Goal: Task Accomplishment & Management: Use online tool/utility

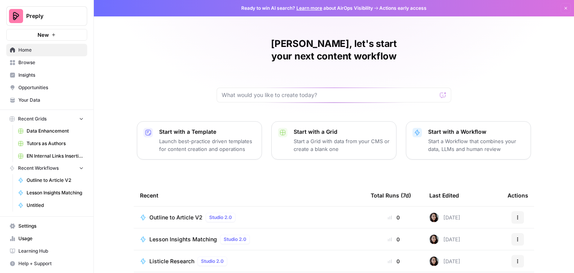
click at [36, 62] on span "Browse" at bounding box center [50, 62] width 65 height 7
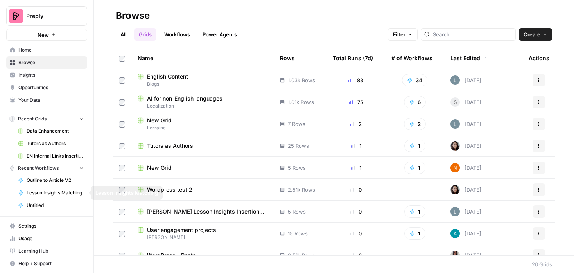
click at [172, 75] on span "English Content" at bounding box center [167, 77] width 41 height 8
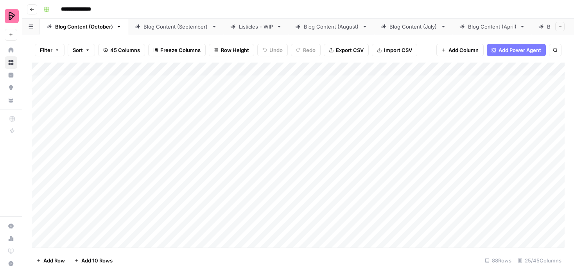
scroll to position [0, 249]
click at [508, 25] on div "Comparisons" at bounding box center [522, 27] width 32 height 8
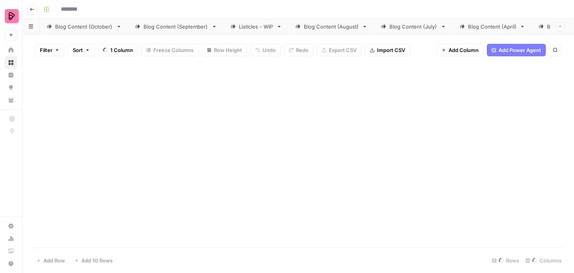
type input "**********"
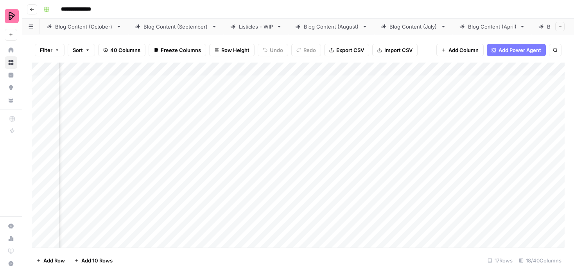
scroll to position [0, 382]
click at [499, 82] on div "Add Column" at bounding box center [298, 155] width 533 height 185
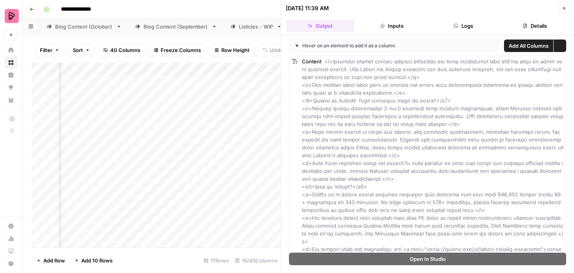
click at [525, 28] on button "Details" at bounding box center [535, 26] width 68 height 13
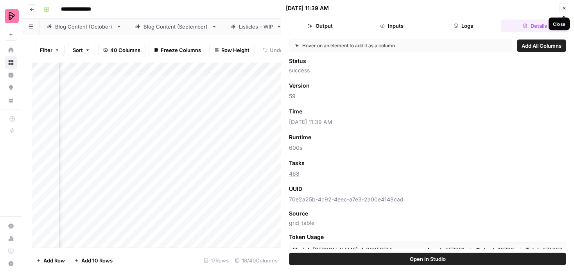
click at [567, 9] on button "Close" at bounding box center [564, 8] width 10 height 10
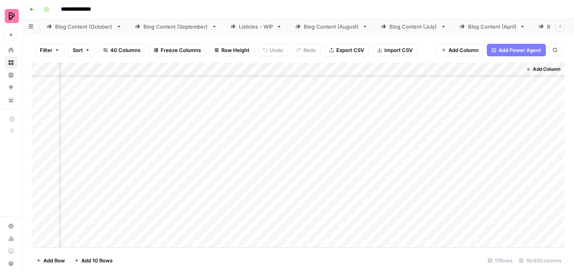
scroll to position [0, 878]
click at [290, 83] on div "Add Column" at bounding box center [298, 155] width 533 height 185
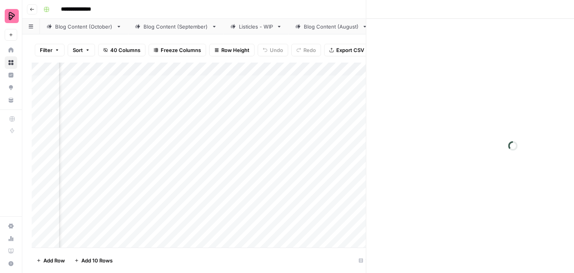
scroll to position [0, 874]
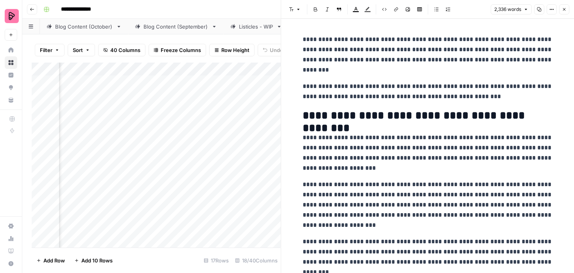
click at [565, 9] on icon "button" at bounding box center [564, 9] width 5 height 5
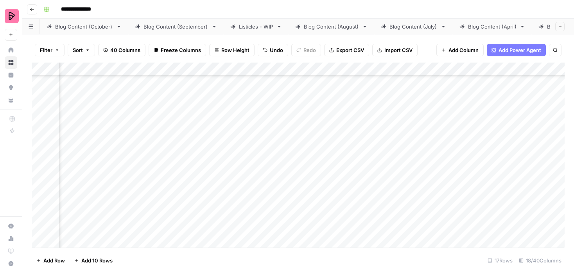
scroll to position [100, 806]
click at [364, 164] on div "Add Column" at bounding box center [298, 155] width 533 height 185
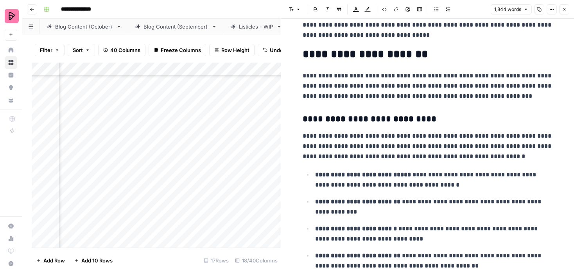
scroll to position [148, 0]
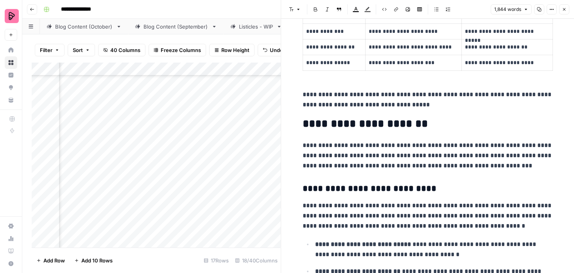
click at [565, 10] on icon "button" at bounding box center [564, 9] width 5 height 5
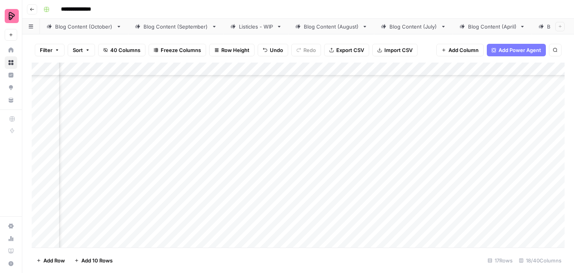
scroll to position [92, 109]
click at [177, 132] on div "Add Column" at bounding box center [298, 155] width 533 height 185
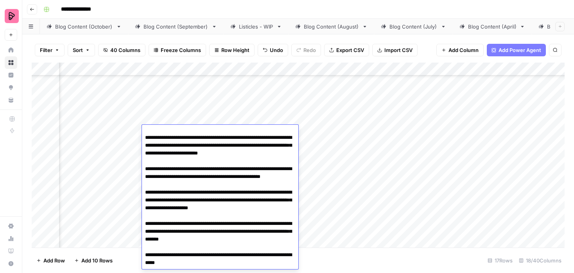
scroll to position [115, 0]
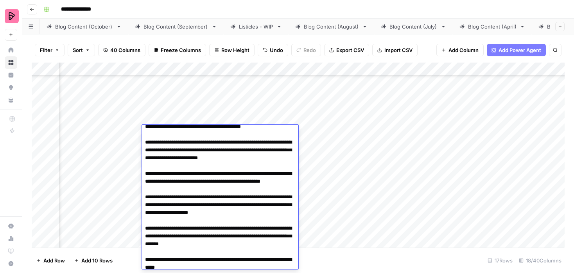
drag, startPoint x: 145, startPoint y: 150, endPoint x: 238, endPoint y: 204, distance: 108.0
click at [239, 204] on textarea at bounding box center [220, 166] width 156 height 308
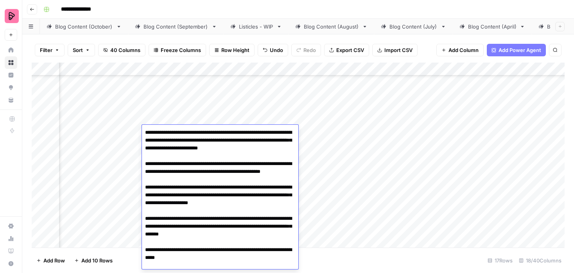
scroll to position [127, 0]
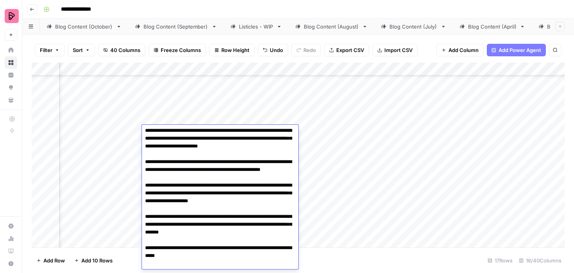
click at [337, 172] on div "Add Column" at bounding box center [298, 155] width 533 height 185
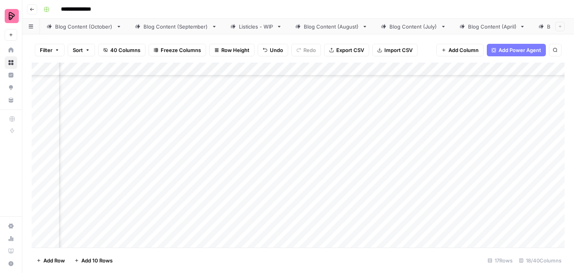
click at [172, 174] on div "Add Column" at bounding box center [298, 155] width 533 height 185
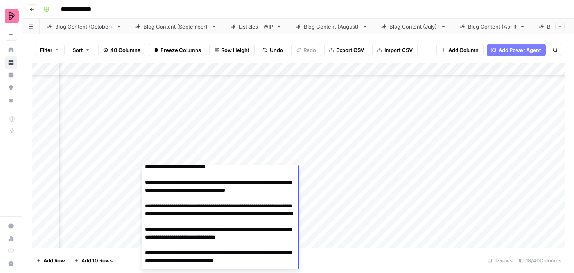
scroll to position [434, 0]
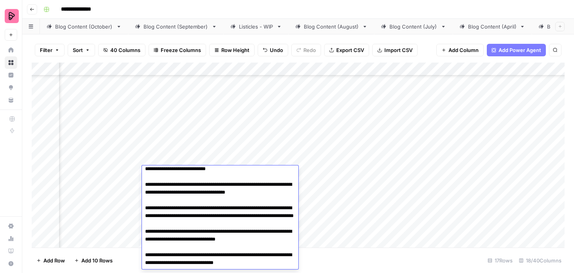
click at [371, 176] on div "Add Column" at bounding box center [298, 155] width 533 height 185
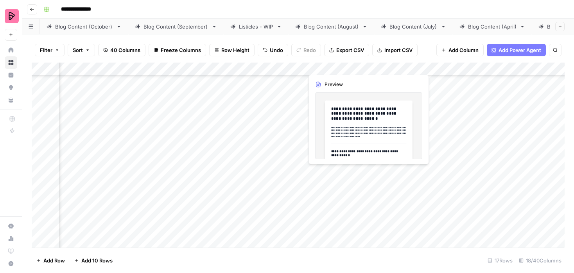
scroll to position [92, 374]
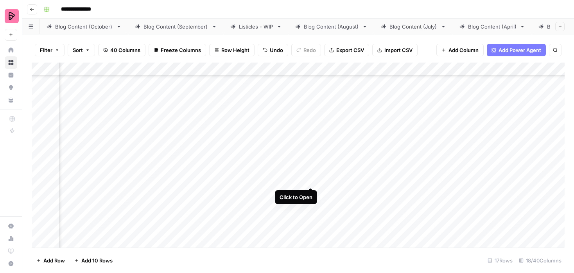
click at [310, 171] on div "Add Column" at bounding box center [298, 155] width 533 height 185
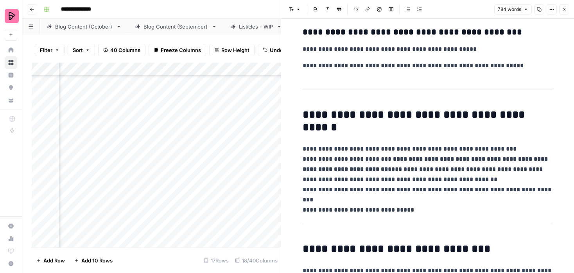
scroll to position [1379, 0]
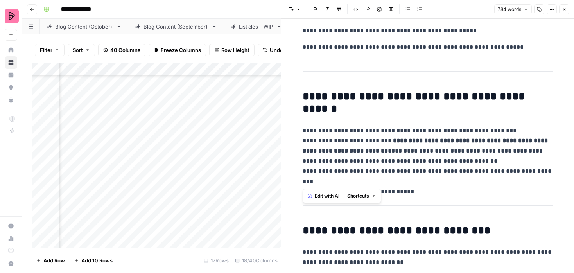
drag, startPoint x: 303, startPoint y: 95, endPoint x: 428, endPoint y: 183, distance: 152.8
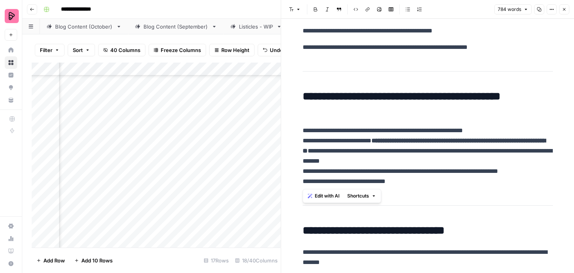
scroll to position [92, 533]
click at [564, 10] on icon "button" at bounding box center [564, 9] width 3 height 3
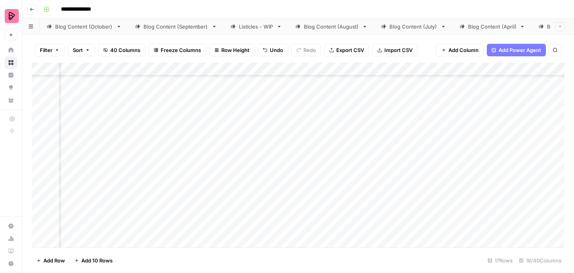
scroll to position [92, 801]
click at [369, 171] on div "Add Column" at bounding box center [298, 155] width 533 height 185
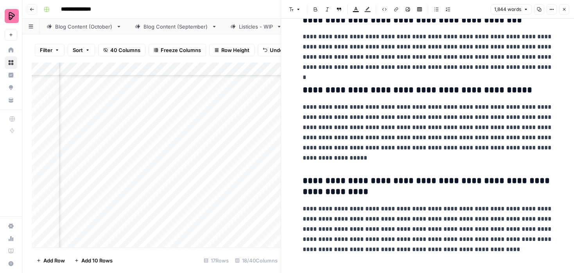
scroll to position [2865, 0]
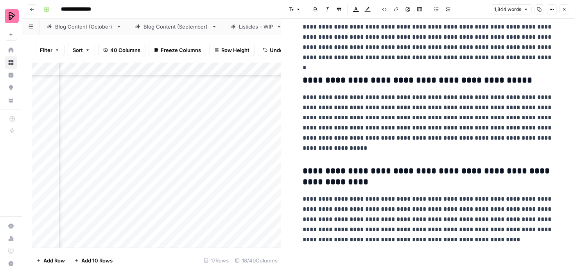
click at [565, 9] on icon "button" at bounding box center [564, 9] width 5 height 5
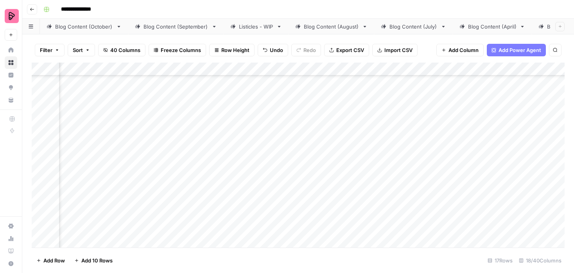
scroll to position [92, 513]
click at [242, 172] on div "Add Column" at bounding box center [298, 155] width 533 height 185
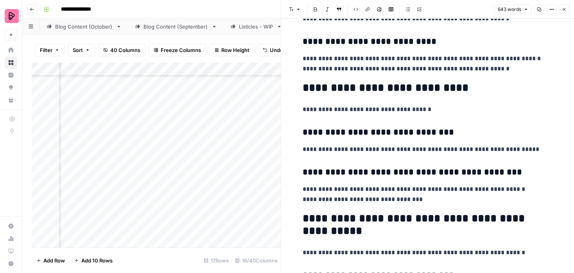
scroll to position [1190, 0]
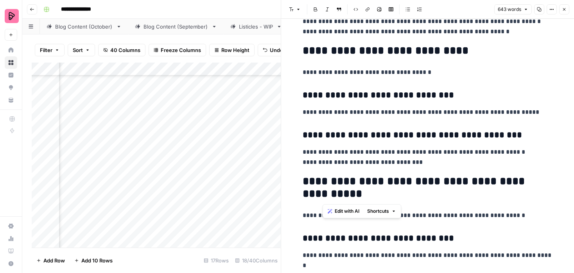
drag, startPoint x: 341, startPoint y: 193, endPoint x: 323, endPoint y: 182, distance: 21.9
click at [323, 181] on h2 "**********" at bounding box center [428, 187] width 250 height 25
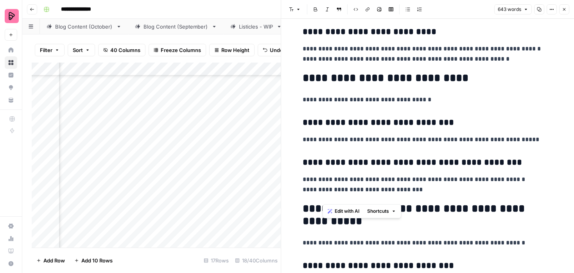
scroll to position [1187, 0]
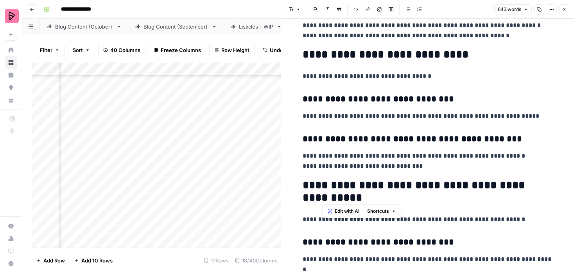
copy h2 "**********"
click at [564, 8] on icon "button" at bounding box center [564, 9] width 5 height 5
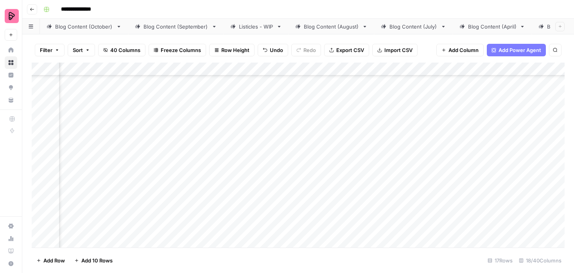
click at [364, 172] on div "Add Column" at bounding box center [298, 155] width 533 height 185
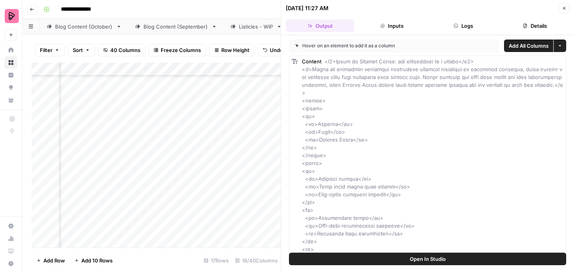
click at [437, 260] on span "Open In Studio" at bounding box center [428, 259] width 36 height 8
click at [565, 7] on icon "button" at bounding box center [564, 8] width 5 height 5
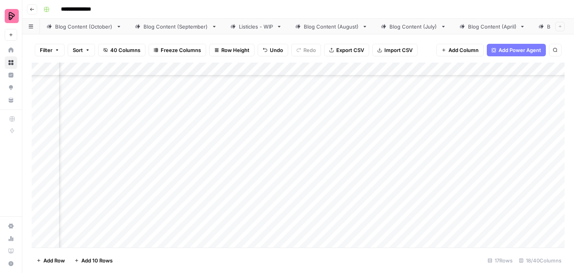
click at [242, 172] on div "Add Column" at bounding box center [298, 155] width 533 height 185
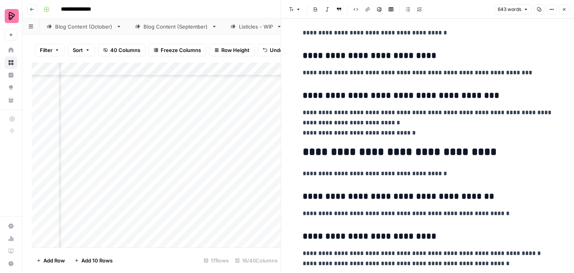
scroll to position [1238, 0]
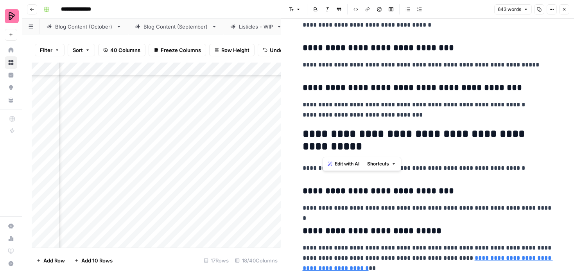
drag, startPoint x: 322, startPoint y: 134, endPoint x: 342, endPoint y: 143, distance: 21.5
click at [342, 143] on h2 "**********" at bounding box center [428, 140] width 250 height 25
copy h2 "**********"
click at [562, 6] on button "Close" at bounding box center [564, 9] width 10 height 10
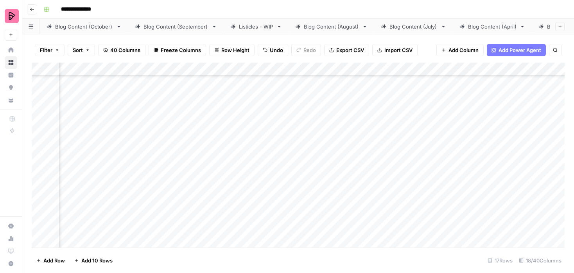
scroll to position [92, 511]
click at [378, 173] on div "Add Column" at bounding box center [298, 155] width 533 height 185
click at [355, 138] on div "Add Column" at bounding box center [298, 155] width 533 height 185
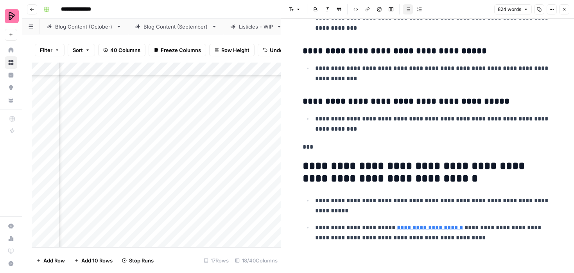
scroll to position [1785, 0]
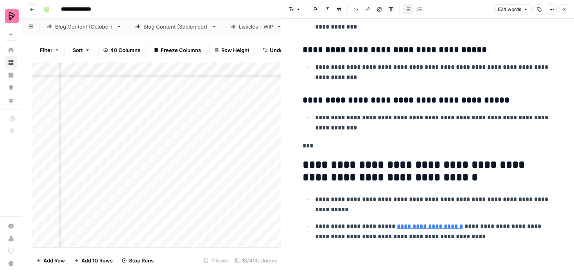
click at [562, 9] on icon "button" at bounding box center [564, 9] width 5 height 5
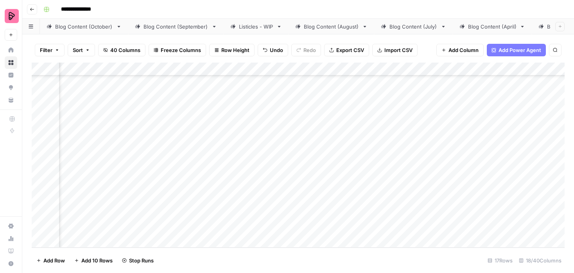
click at [426, 139] on div "Add Column" at bounding box center [298, 155] width 533 height 185
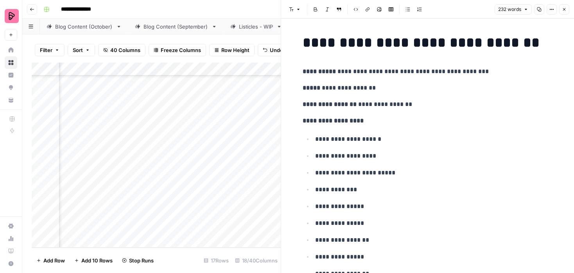
click at [566, 9] on icon "button" at bounding box center [564, 9] width 5 height 5
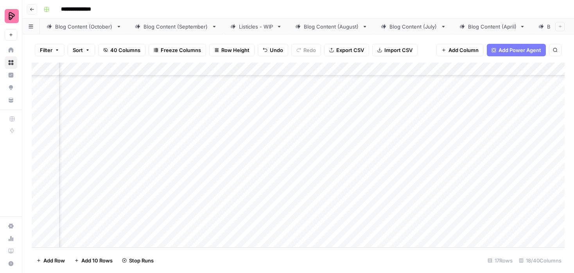
scroll to position [186, 739]
click at [432, 138] on div "Add Column" at bounding box center [298, 155] width 533 height 185
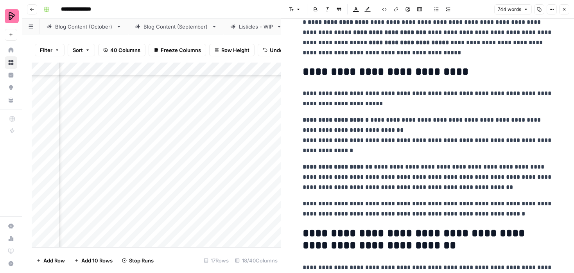
scroll to position [913, 0]
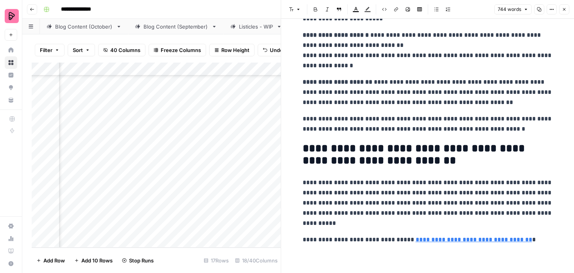
click at [563, 9] on icon "button" at bounding box center [564, 9] width 3 height 3
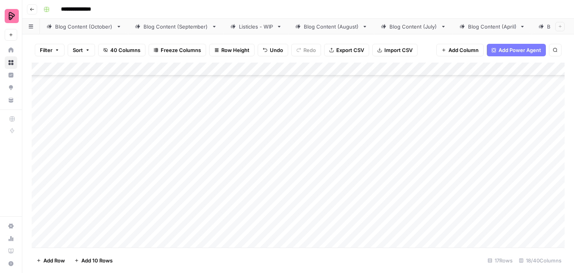
scroll to position [126, 0]
click at [80, 146] on div "Add Column" at bounding box center [298, 155] width 533 height 185
click at [79, 166] on div "Add Column" at bounding box center [298, 155] width 533 height 185
click at [77, 161] on div "Add Column" at bounding box center [298, 155] width 533 height 185
click at [77, 181] on div "Add Column" at bounding box center [298, 155] width 533 height 185
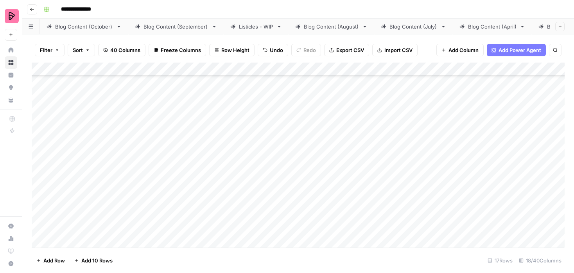
scroll to position [146, 0]
click at [75, 183] on div "Add Column" at bounding box center [298, 155] width 533 height 185
click at [75, 203] on div "Add Column" at bounding box center [298, 155] width 533 height 185
click at [72, 181] on div "Add Column" at bounding box center [298, 155] width 533 height 185
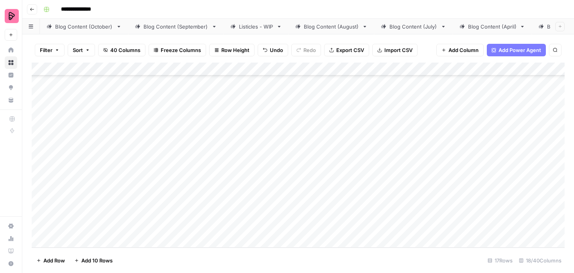
click at [72, 200] on div "Add Column" at bounding box center [298, 155] width 533 height 185
click at [72, 222] on div "Add Column" at bounding box center [298, 155] width 533 height 185
click at [74, 88] on div "Add Column" at bounding box center [298, 155] width 533 height 185
type textarea "**********"
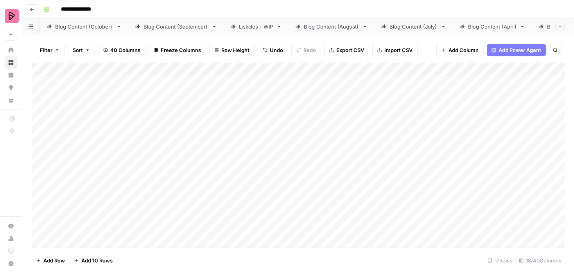
click at [70, 84] on div "Add Column" at bounding box center [298, 155] width 533 height 185
click at [71, 97] on div "Add Column" at bounding box center [298, 155] width 533 height 185
click at [72, 125] on div "Add Column" at bounding box center [298, 155] width 533 height 185
click at [72, 142] on div "Add Column" at bounding box center [298, 155] width 533 height 185
click at [72, 168] on div "Add Column" at bounding box center [298, 155] width 533 height 185
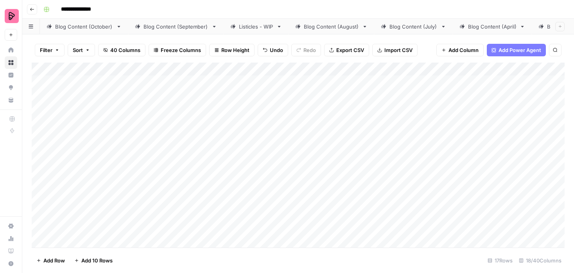
click at [72, 185] on div "Add Column" at bounding box center [298, 155] width 533 height 185
click at [71, 179] on div "Add Column" at bounding box center [298, 155] width 533 height 185
click at [72, 201] on div "Add Column" at bounding box center [298, 155] width 533 height 185
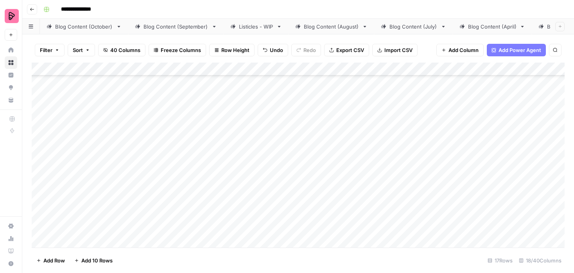
click at [72, 166] on div "Add Column" at bounding box center [298, 155] width 533 height 185
click at [72, 185] on div "Add Column" at bounding box center [298, 155] width 533 height 185
click at [345, 86] on div "Add Column" at bounding box center [298, 155] width 533 height 185
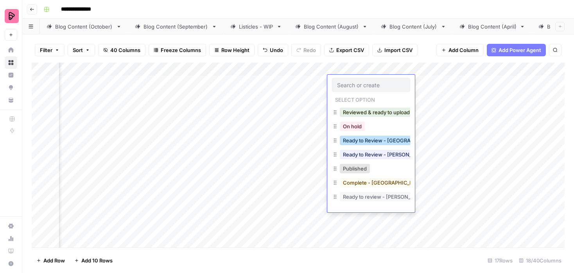
click at [355, 142] on button "Ready to Review - [GEOGRAPHIC_DATA]" at bounding box center [391, 140] width 103 height 9
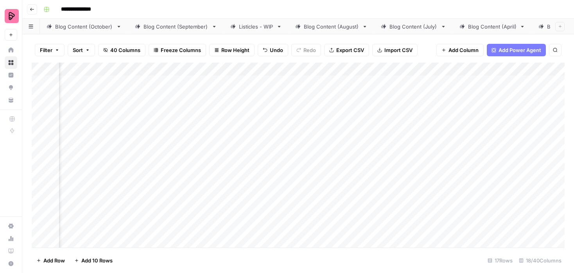
click at [355, 81] on div "Add Column" at bounding box center [298, 155] width 533 height 185
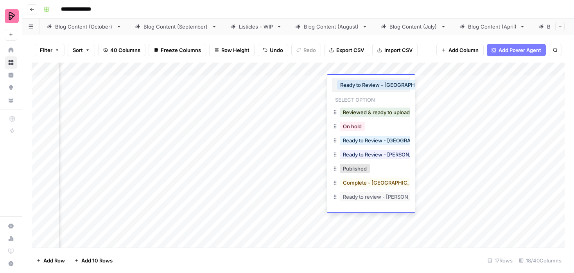
click at [355, 81] on button "Ready to Review - [GEOGRAPHIC_DATA]" at bounding box center [388, 84] width 103 height 9
click at [360, 157] on button "Ready to Review - [PERSON_NAME]" at bounding box center [386, 154] width 92 height 9
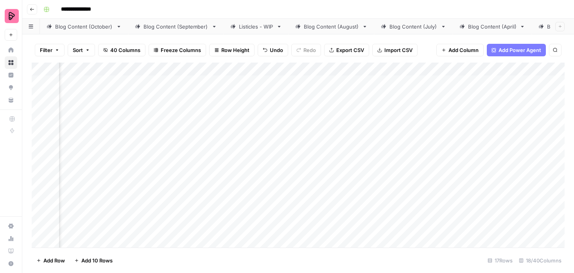
click at [349, 108] on div "Add Column" at bounding box center [298, 155] width 533 height 185
click at [348, 127] on div "Add Column" at bounding box center [298, 155] width 533 height 185
click at [347, 146] on div "Add Column" at bounding box center [298, 155] width 533 height 185
click at [345, 141] on div "Add Column" at bounding box center [298, 155] width 533 height 185
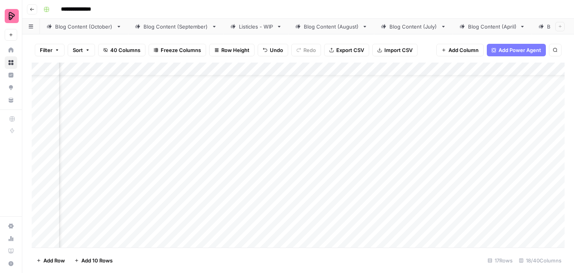
click at [342, 154] on div "Add Column" at bounding box center [298, 155] width 533 height 185
click at [345, 141] on div "Add Column" at bounding box center [298, 155] width 533 height 185
click at [345, 154] on div "Add Column" at bounding box center [298, 155] width 533 height 185
click at [346, 175] on div "Add Column" at bounding box center [298, 155] width 533 height 185
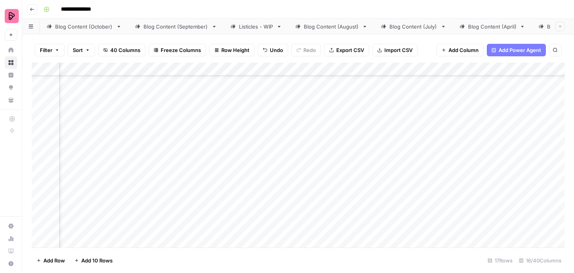
click at [347, 195] on div "Add Column" at bounding box center [298, 155] width 533 height 185
click at [349, 141] on div "Add Column" at bounding box center [298, 155] width 533 height 185
click at [349, 163] on div "Add Column" at bounding box center [298, 155] width 533 height 185
click at [348, 185] on div "Add Column" at bounding box center [298, 155] width 533 height 185
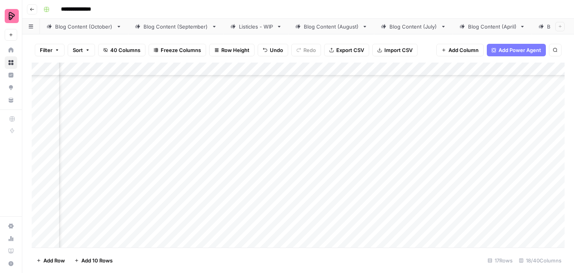
click at [354, 119] on div "Add Column" at bounding box center [298, 155] width 533 height 185
click at [350, 142] on div "Add Column" at bounding box center [298, 155] width 533 height 185
click at [347, 161] on div "Add Column" at bounding box center [298, 155] width 533 height 185
click at [346, 187] on div "Add Column" at bounding box center [298, 155] width 533 height 185
click at [346, 203] on div "Add Column" at bounding box center [298, 155] width 533 height 185
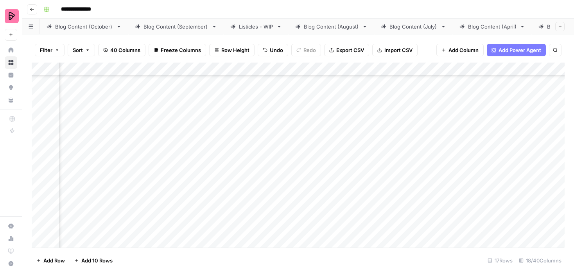
scroll to position [186, 568]
click at [344, 185] on div "Add Column" at bounding box center [298, 155] width 533 height 185
click at [343, 204] on div "Add Column" at bounding box center [298, 155] width 533 height 185
click at [343, 222] on div "Add Column" at bounding box center [298, 155] width 533 height 185
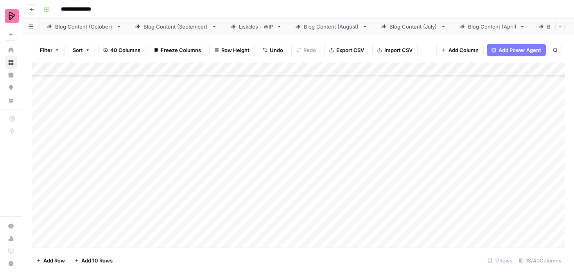
drag, startPoint x: 81, startPoint y: 216, endPoint x: 82, endPoint y: 100, distance: 115.7
click at [82, 100] on div "Add Column" at bounding box center [298, 155] width 533 height 185
drag, startPoint x: 80, startPoint y: 80, endPoint x: 82, endPoint y: 170, distance: 89.9
click at [82, 170] on div "Add Column" at bounding box center [298, 155] width 533 height 185
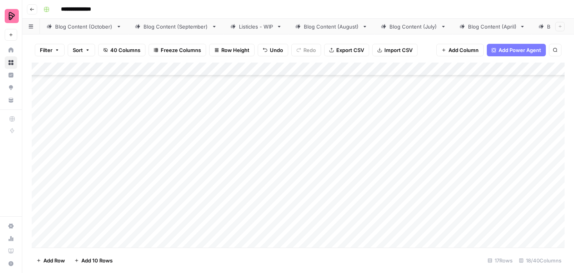
scroll to position [89, 0]
drag, startPoint x: 82, startPoint y: 175, endPoint x: 76, endPoint y: 112, distance: 63.2
click at [76, 112] on div "Add Column" at bounding box center [298, 155] width 533 height 185
click at [75, 87] on div "Add Column" at bounding box center [298, 155] width 533 height 185
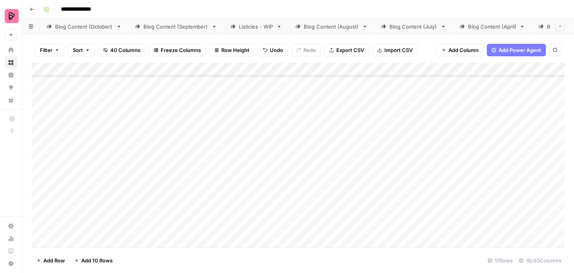
scroll to position [136, 0]
click at [75, 134] on div "Add Column" at bounding box center [298, 155] width 533 height 185
click at [75, 150] on div "Add Column" at bounding box center [298, 155] width 533 height 185
drag, startPoint x: 86, startPoint y: 81, endPoint x: 86, endPoint y: 204, distance: 123.2
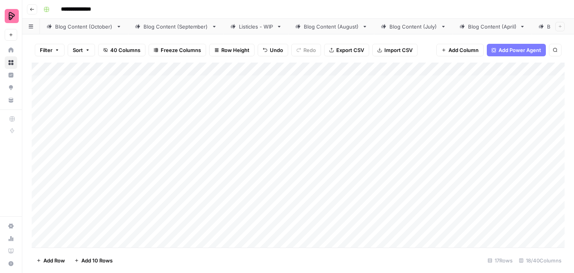
click at [86, 204] on div "Add Column" at bounding box center [298, 155] width 533 height 185
drag, startPoint x: 82, startPoint y: 110, endPoint x: 82, endPoint y: 217, distance: 107.1
click at [82, 217] on div "Add Column" at bounding box center [298, 155] width 533 height 185
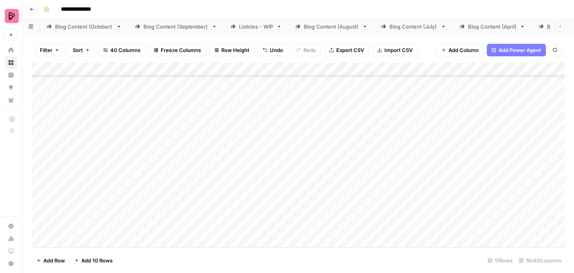
click at [81, 170] on div "Add Column" at bounding box center [298, 155] width 533 height 185
click at [398, 82] on div "Add Column" at bounding box center [298, 155] width 533 height 185
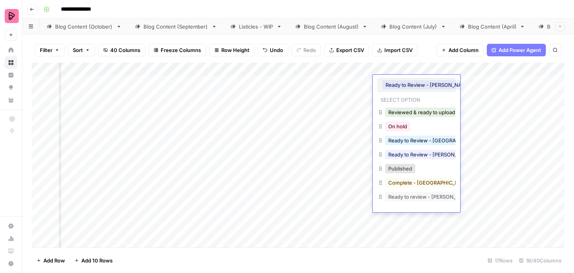
click at [428, 55] on div "Filter Sort 40 Columns Freeze Columns Row Height Undo Redo Export CSV Import CS…" at bounding box center [298, 50] width 533 height 25
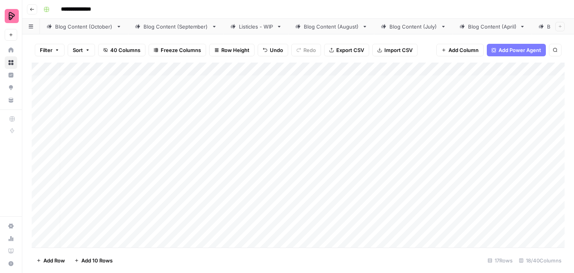
scroll to position [0, 4]
click at [219, 83] on div "Add Column" at bounding box center [298, 155] width 533 height 185
click at [543, 68] on span "Add Column" at bounding box center [546, 69] width 27 height 7
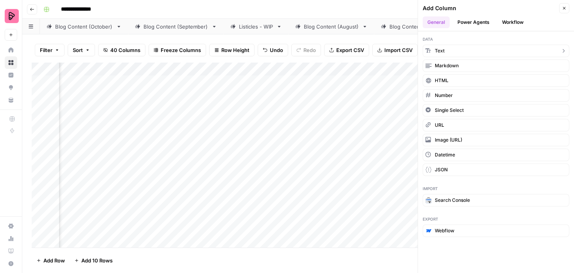
click at [450, 52] on button "Text" at bounding box center [496, 51] width 147 height 13
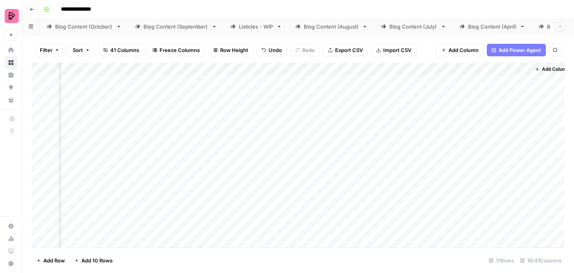
scroll to position [0, 991]
click at [440, 69] on div "Add Column" at bounding box center [298, 155] width 533 height 185
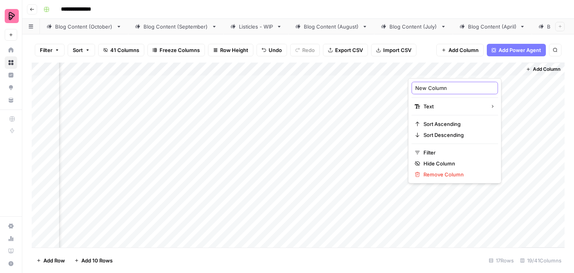
click at [440, 88] on input "New Column" at bounding box center [454, 88] width 79 height 8
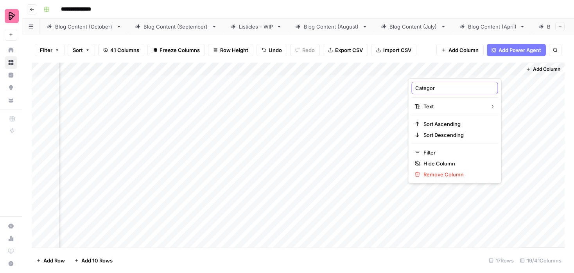
type input "Category"
click at [538, 100] on div "Add Column" at bounding box center [543, 155] width 43 height 185
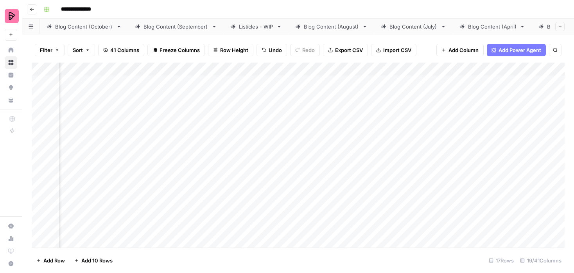
scroll to position [0, 0]
drag, startPoint x: 487, startPoint y: 70, endPoint x: 163, endPoint y: 72, distance: 323.3
click at [163, 72] on div "Add Column" at bounding box center [298, 155] width 533 height 185
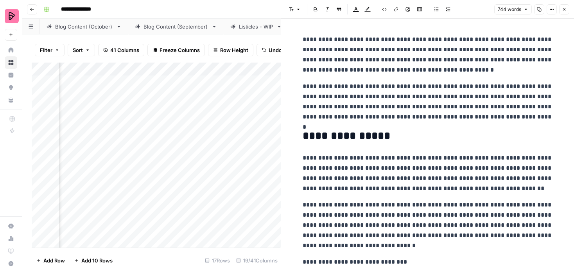
click at [567, 6] on button "Close" at bounding box center [564, 9] width 10 height 10
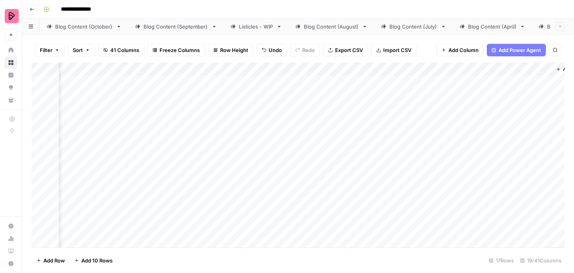
scroll to position [0, 991]
click at [535, 73] on button "Add Column" at bounding box center [543, 69] width 41 height 10
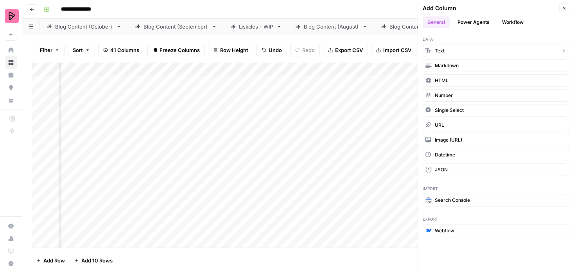
click at [487, 45] on button "Text" at bounding box center [496, 51] width 147 height 13
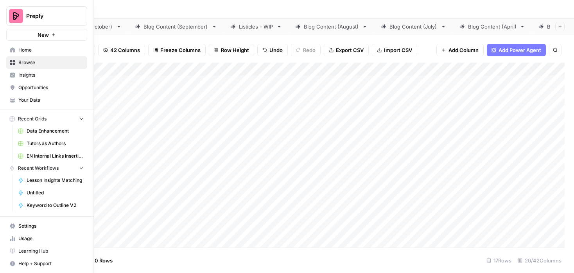
scroll to position [0, 0]
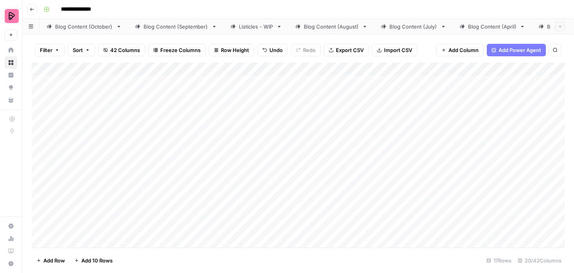
drag, startPoint x: 473, startPoint y: 70, endPoint x: 307, endPoint y: 78, distance: 166.4
click at [307, 78] on div "Add Column" at bounding box center [298, 155] width 533 height 185
click at [359, 68] on div "Add Column" at bounding box center [298, 155] width 533 height 185
click at [275, 87] on input "New Column" at bounding box center [297, 88] width 79 height 8
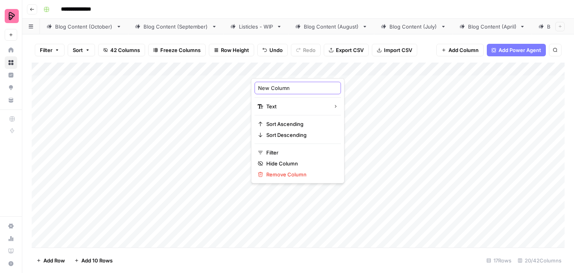
click at [275, 87] on input "New Column" at bounding box center [297, 88] width 79 height 8
type input "Levels ([PERSON_NAME])"
click at [227, 69] on div "Add Column" at bounding box center [298, 155] width 533 height 185
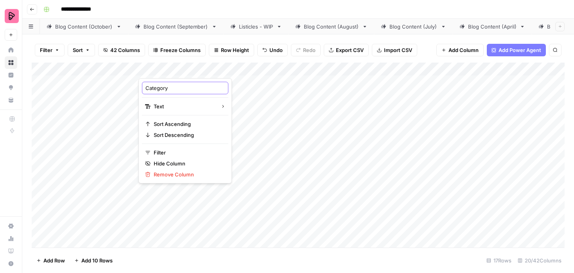
click at [194, 88] on input "Category" at bounding box center [184, 88] width 79 height 8
paste input "([PERSON_NAME])"
type input "Category ([PERSON_NAME])"
click at [410, 67] on div "Add Column" at bounding box center [298, 155] width 533 height 185
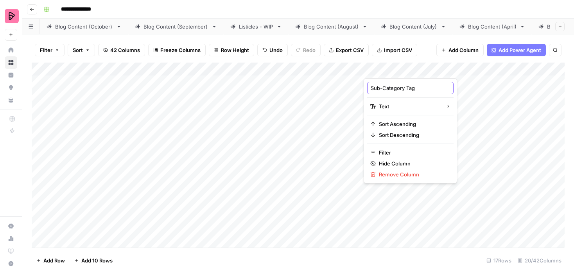
click at [419, 87] on input "Sub-Category Tag" at bounding box center [410, 88] width 79 height 8
paste input "([PERSON_NAME])"
type input "Sub-Category Tag ([PERSON_NAME])"
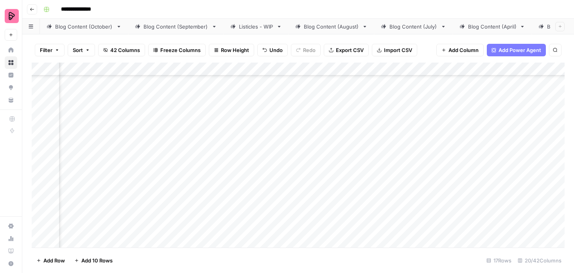
scroll to position [181, 226]
drag, startPoint x: 409, startPoint y: 105, endPoint x: 409, endPoint y: 226, distance: 121.2
click at [409, 226] on div "Add Column" at bounding box center [298, 155] width 533 height 185
click at [303, 113] on div "Add Column" at bounding box center [298, 155] width 533 height 185
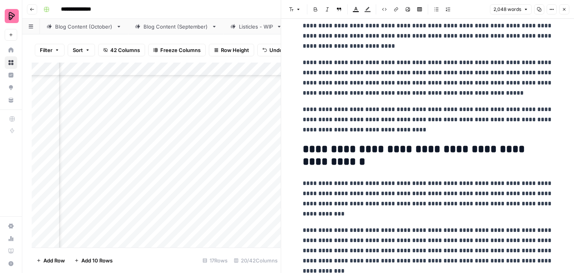
scroll to position [3259, 0]
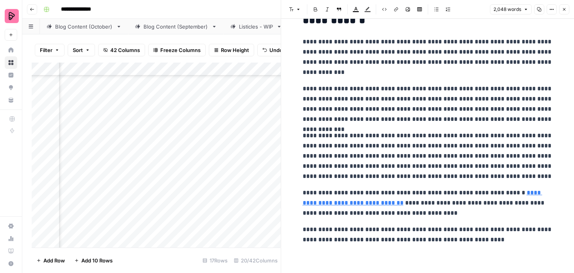
click at [564, 8] on icon "button" at bounding box center [564, 9] width 5 height 5
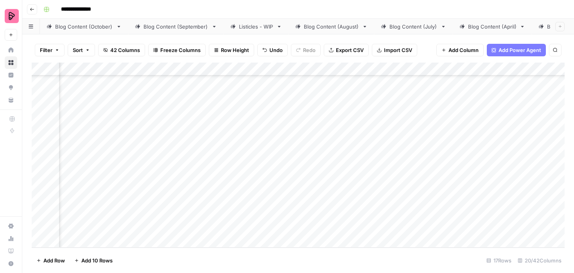
scroll to position [186, 738]
click at [375, 138] on div "Add Column" at bounding box center [298, 155] width 533 height 185
click at [359, 140] on div "Add Column" at bounding box center [298, 155] width 533 height 185
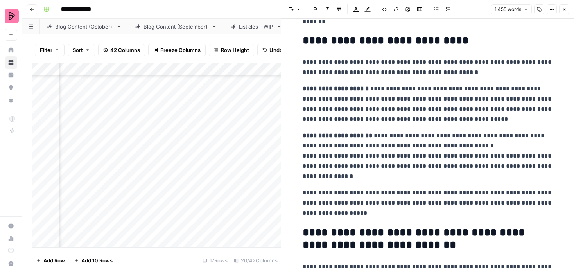
scroll to position [2022, 0]
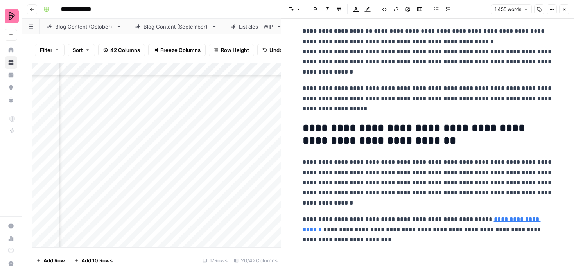
click at [563, 7] on icon "button" at bounding box center [564, 9] width 5 height 5
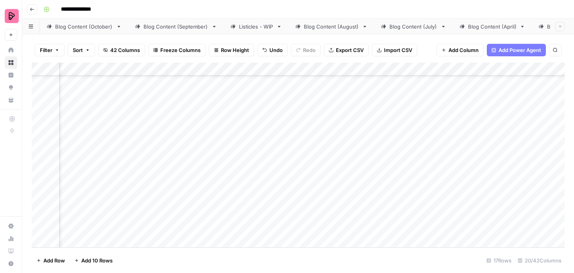
scroll to position [186, 329]
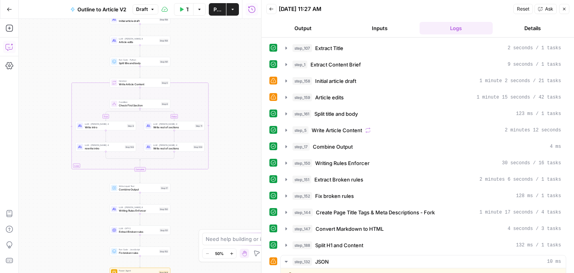
click at [10, 45] on icon "button" at bounding box center [9, 47] width 8 height 8
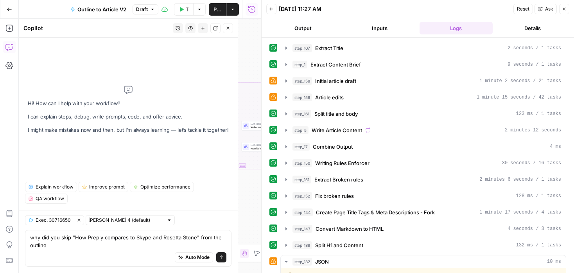
type textarea "why did you skip "How Preply compares to Skype and Rosetta Stone" from the outl…"
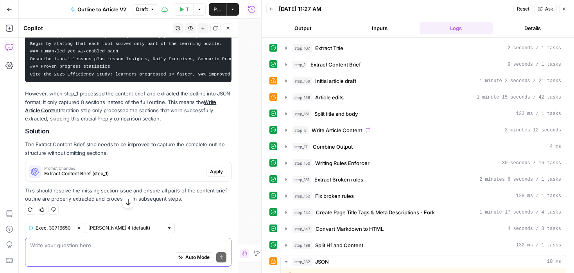
scroll to position [129, 0]
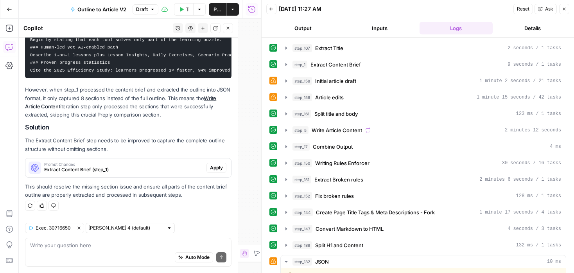
click at [74, 250] on div "Auto Mode Send" at bounding box center [128, 257] width 196 height 17
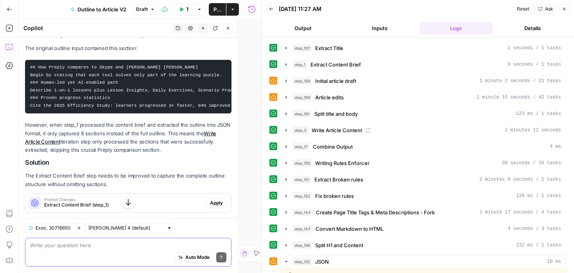
scroll to position [97, 0]
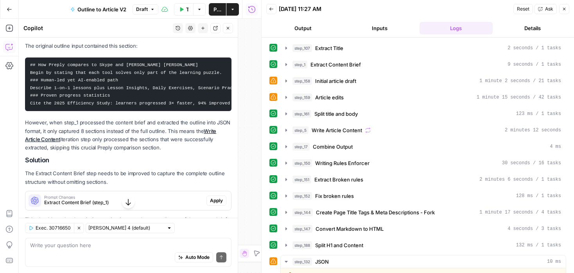
drag, startPoint x: 134, startPoint y: 132, endPoint x: 204, endPoint y: 131, distance: 70.8
click at [204, 131] on p "However, when step_1 processed the content brief and extracted the outline into…" at bounding box center [128, 134] width 206 height 33
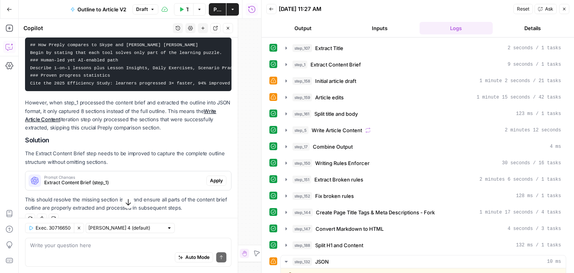
click at [150, 183] on span "Extract Content Brief (step_1)" at bounding box center [123, 182] width 159 height 7
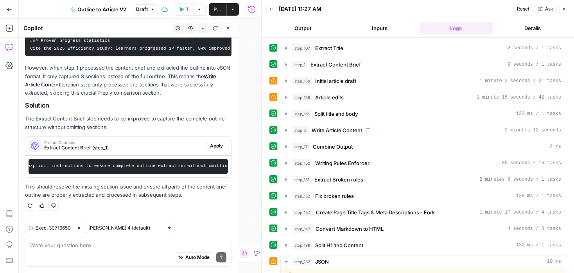
scroll to position [0, 122]
click at [217, 146] on span "Apply" at bounding box center [216, 145] width 13 height 7
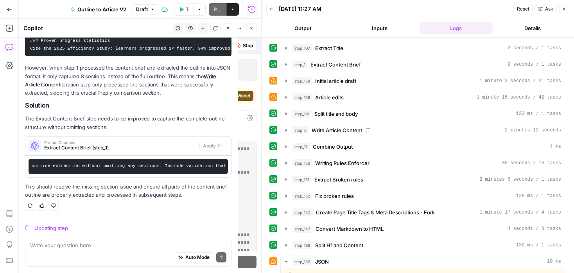
click at [567, 7] on button "Close" at bounding box center [564, 9] width 10 height 10
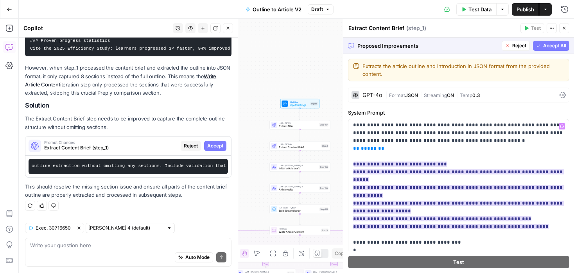
scroll to position [102, 0]
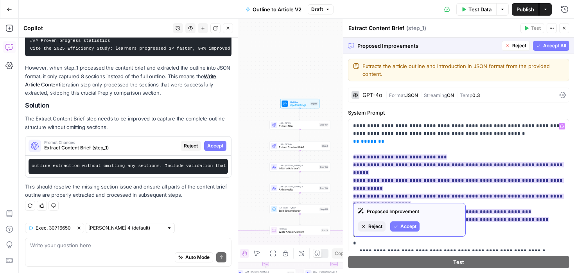
click at [398, 226] on icon "button" at bounding box center [395, 226] width 5 height 5
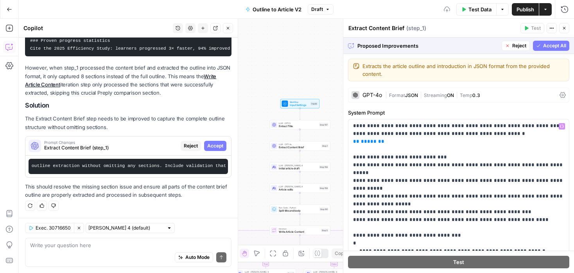
click at [527, 6] on span "Publish" at bounding box center [525, 9] width 18 height 8
